Goal: Task Accomplishment & Management: Manage account settings

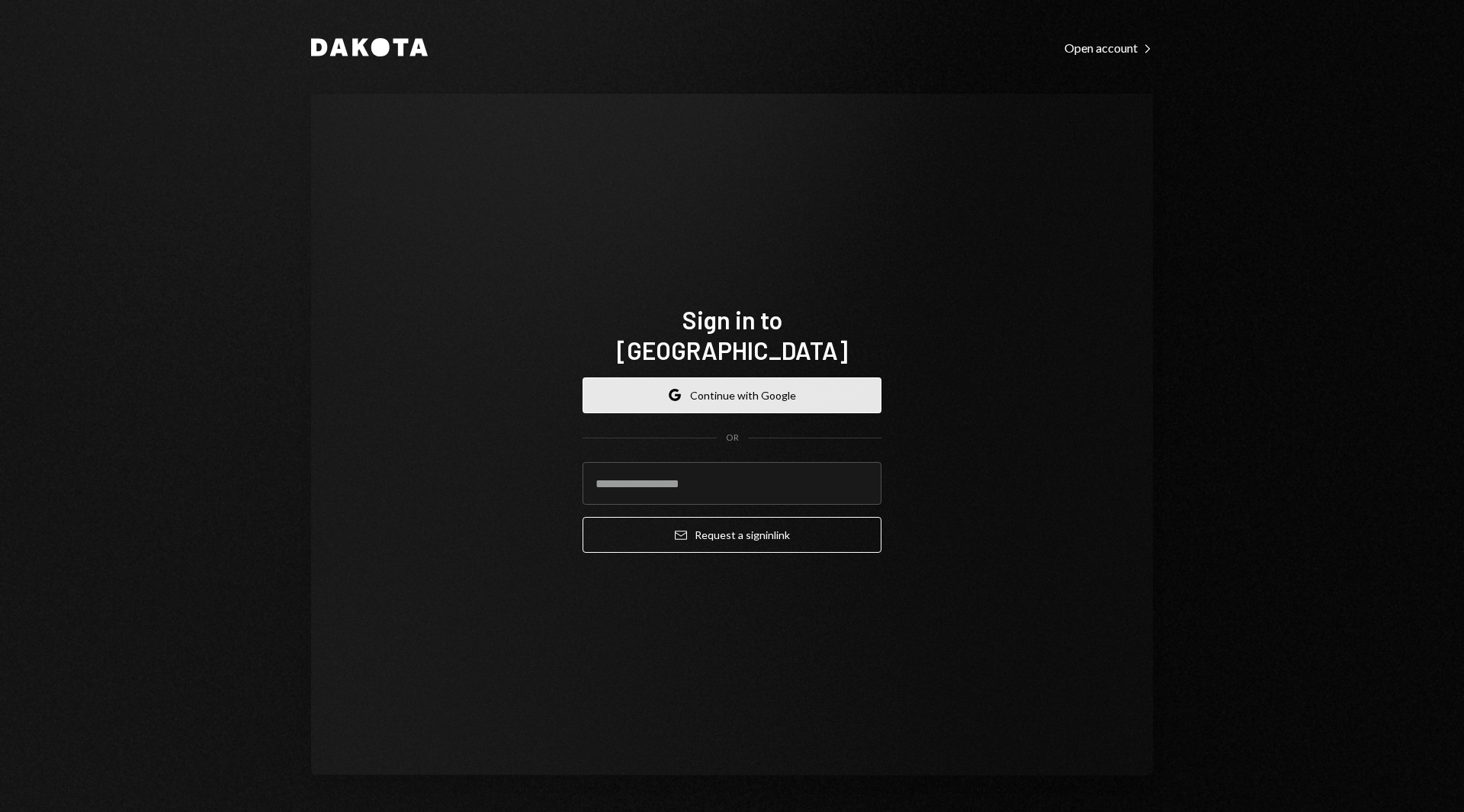
click at [813, 378] on button "Google Continue with Google" at bounding box center [732, 396] width 299 height 36
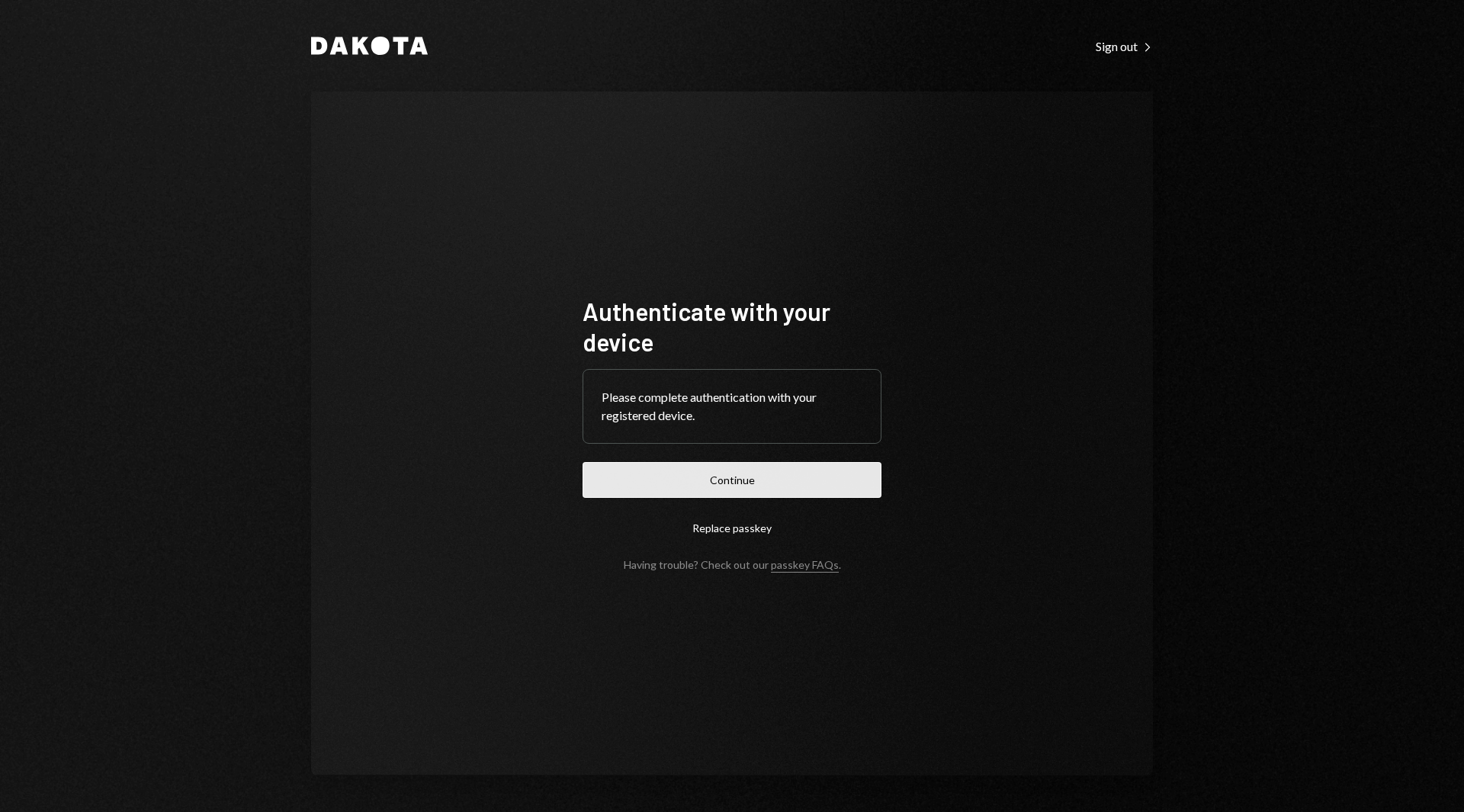
click at [736, 490] on button "Continue" at bounding box center [732, 480] width 299 height 36
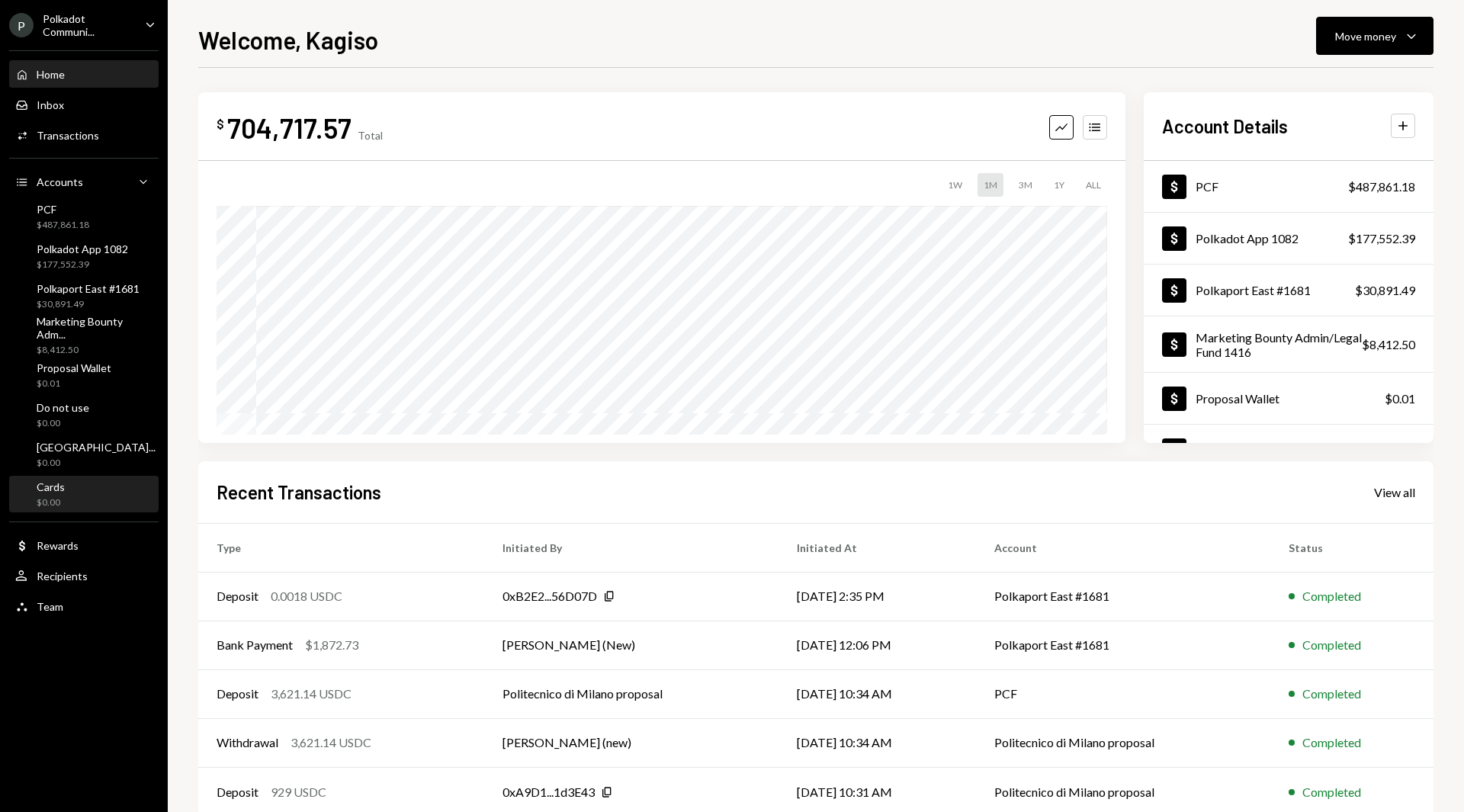
click at [47, 501] on div "$0.00" at bounding box center [51, 503] width 28 height 13
